Goal: Book appointment/travel/reservation

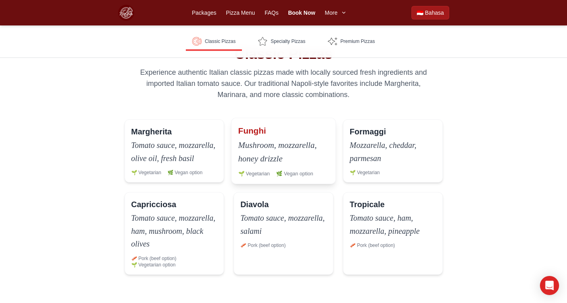
scroll to position [172, 0]
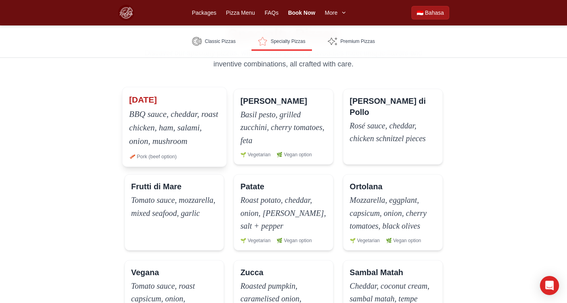
scroll to position [469, 0]
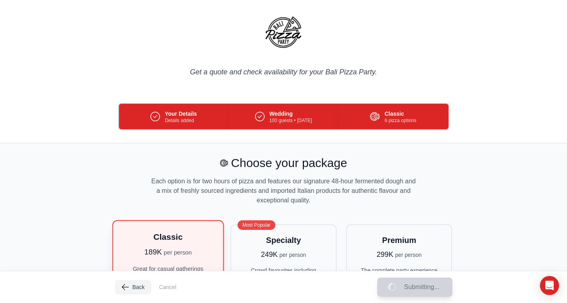
scroll to position [159, 0]
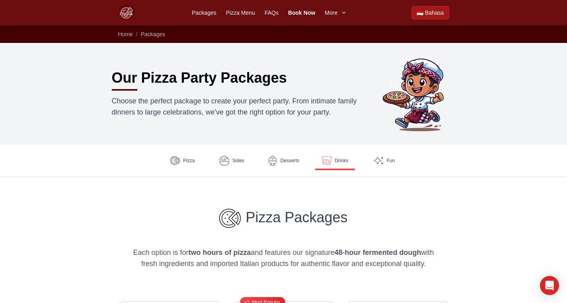
scroll to position [1068, 0]
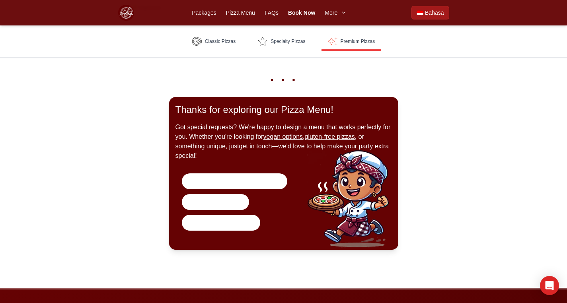
scroll to position [1290, 0]
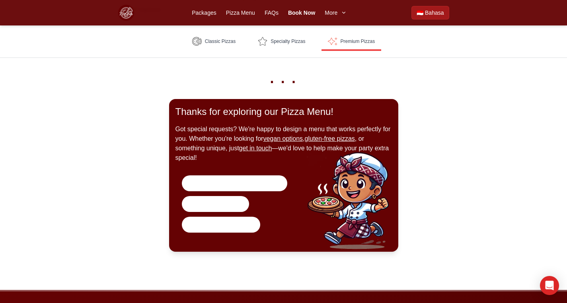
click at [219, 192] on link "Contact us to discuss your party!" at bounding box center [235, 184] width 106 height 16
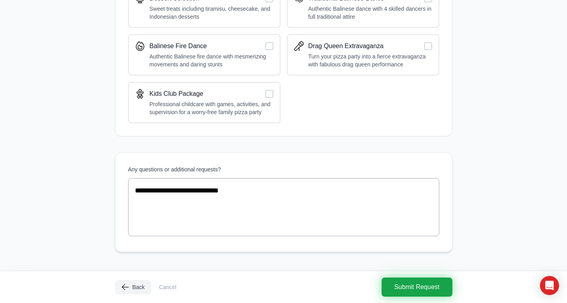
scroll to position [520, 0]
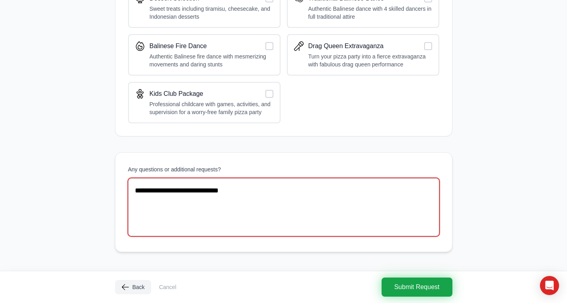
click at [256, 184] on textarea "**********" at bounding box center [283, 207] width 311 height 58
click at [253, 212] on textarea "**********" at bounding box center [283, 207] width 311 height 58
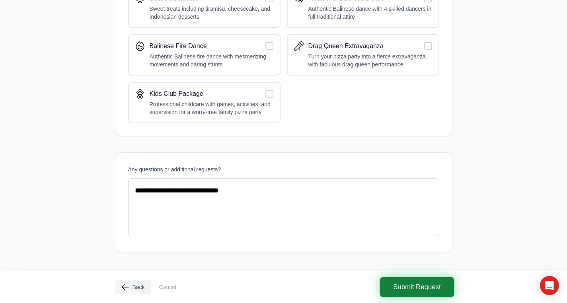
click at [398, 284] on span "Submit Request" at bounding box center [417, 287] width 48 height 10
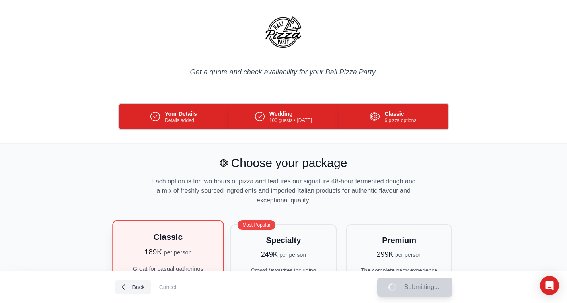
scroll to position [0, 0]
